Goal: Information Seeking & Learning: Learn about a topic

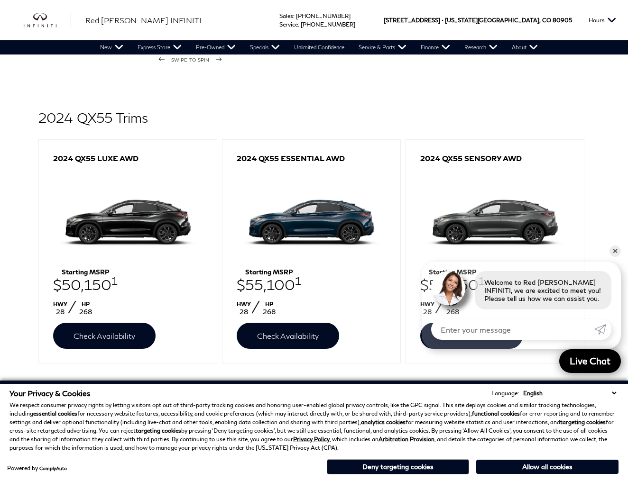
scroll to position [288, 0]
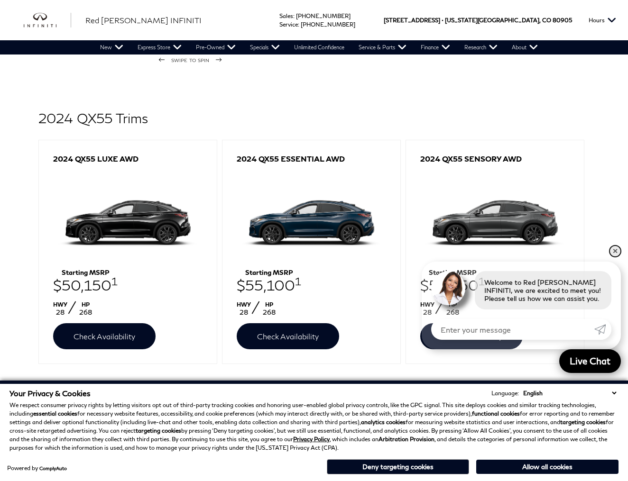
click at [616, 249] on link "✕" at bounding box center [614, 251] width 11 height 11
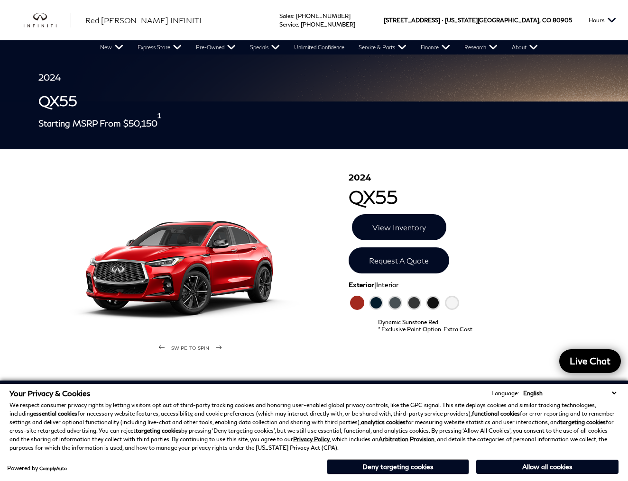
scroll to position [0, 0]
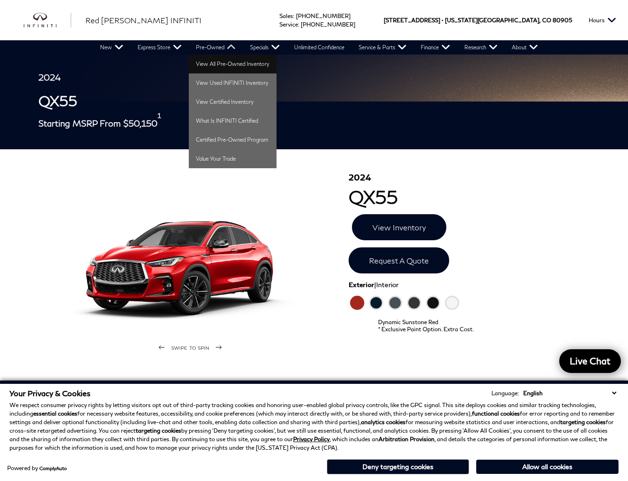
click at [220, 63] on link "View All Pre-Owned Inventory" at bounding box center [233, 64] width 88 height 19
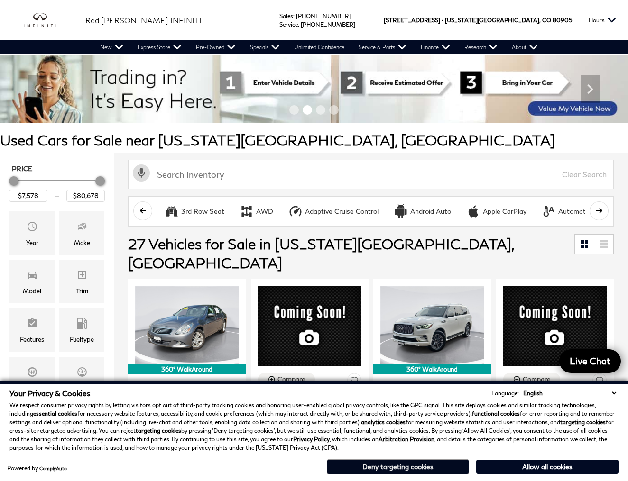
click at [393, 467] on button "Deny targeting cookies" at bounding box center [398, 466] width 142 height 15
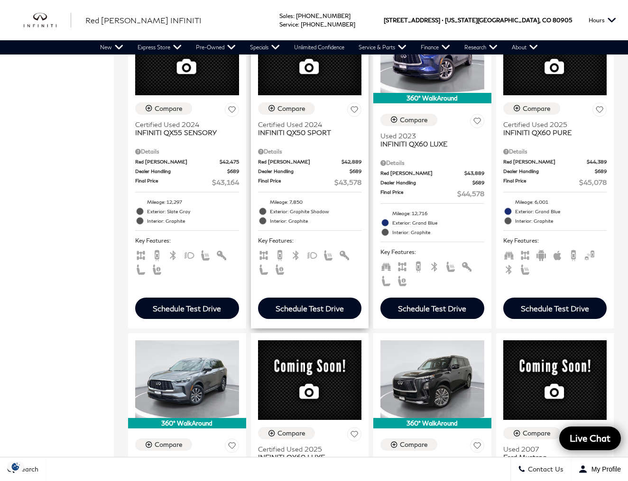
scroll to position [605, 0]
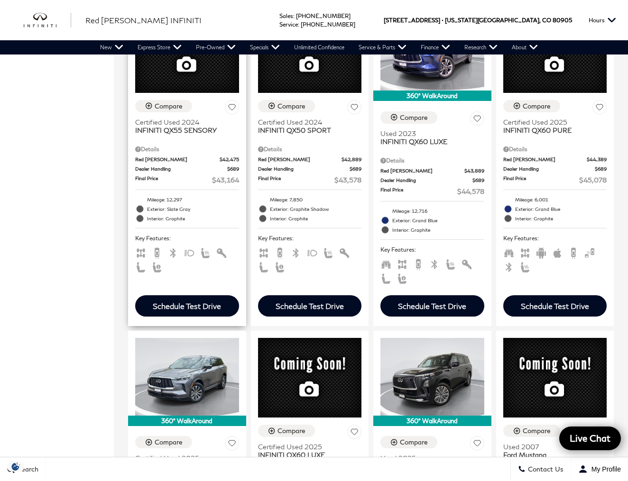
click at [175, 134] on span "INFINITI QX55 SENSORY" at bounding box center [183, 130] width 97 height 8
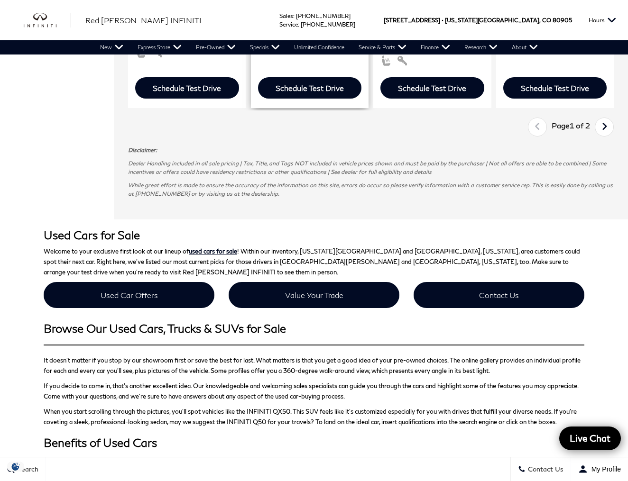
scroll to position [1804, 0]
